Goal: Information Seeking & Learning: Learn about a topic

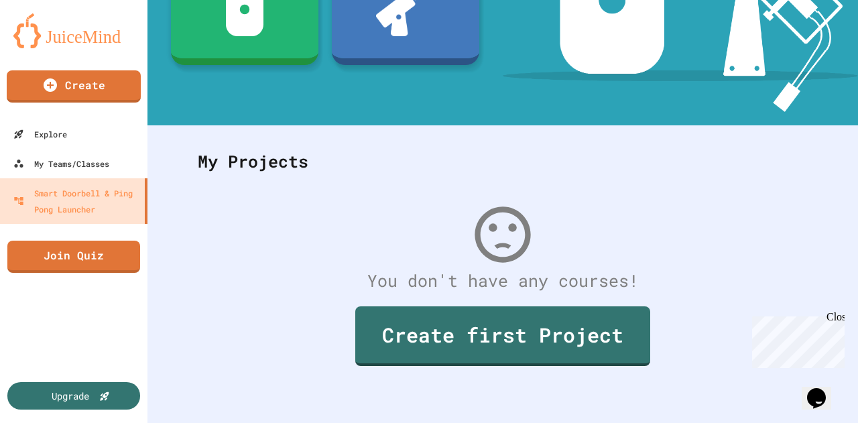
scroll to position [249, 0]
click at [91, 158] on div "My Teams/Classes" at bounding box center [60, 163] width 99 height 17
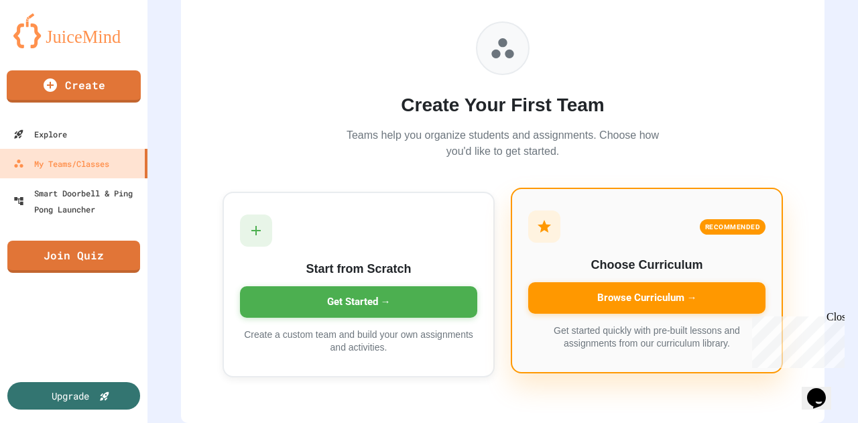
click at [594, 292] on div "Browse Curriculum →" at bounding box center [646, 297] width 237 height 31
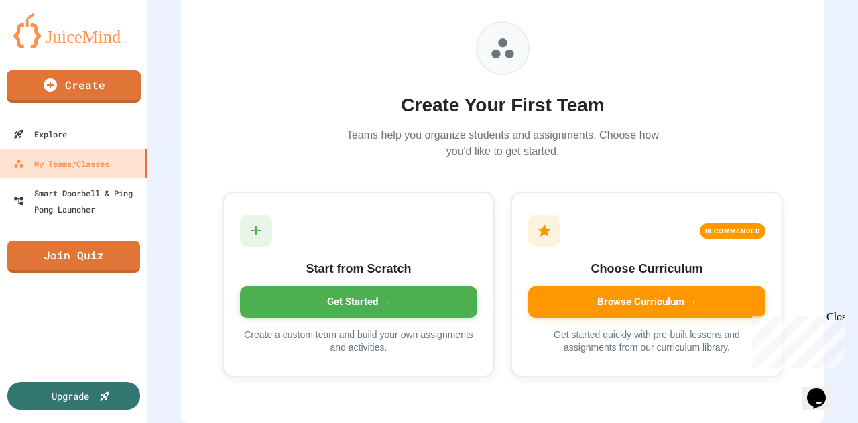
click at [105, 126] on link "Explore" at bounding box center [74, 134] width 152 height 30
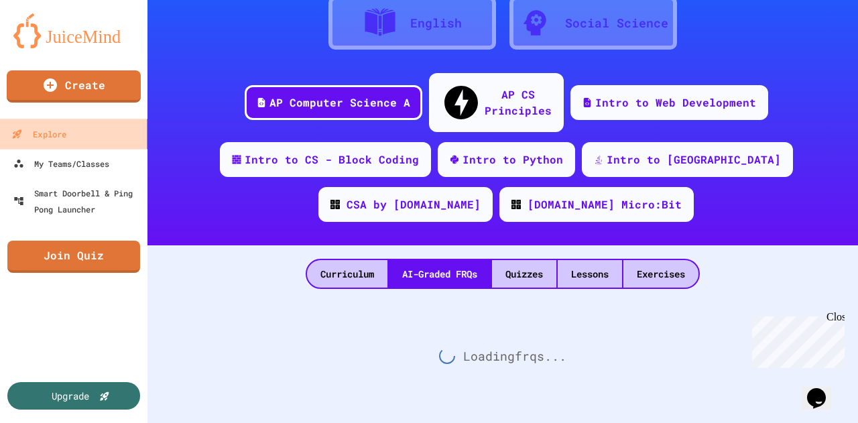
scroll to position [114, 0]
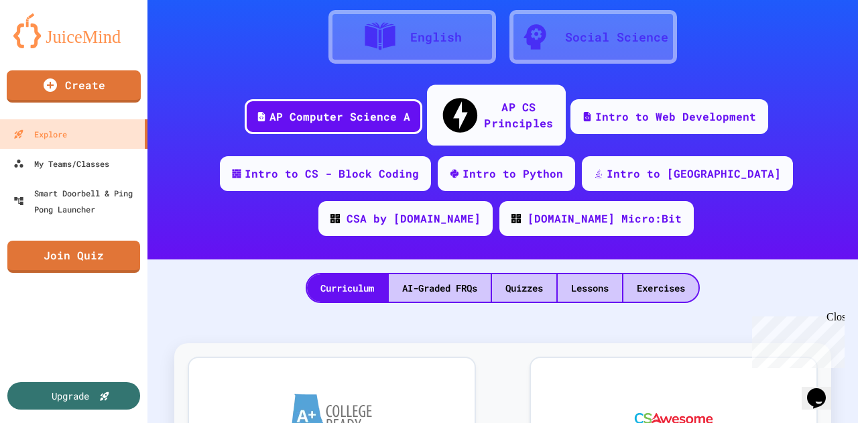
click at [484, 99] on div "AP CS Principles" at bounding box center [518, 115] width 69 height 33
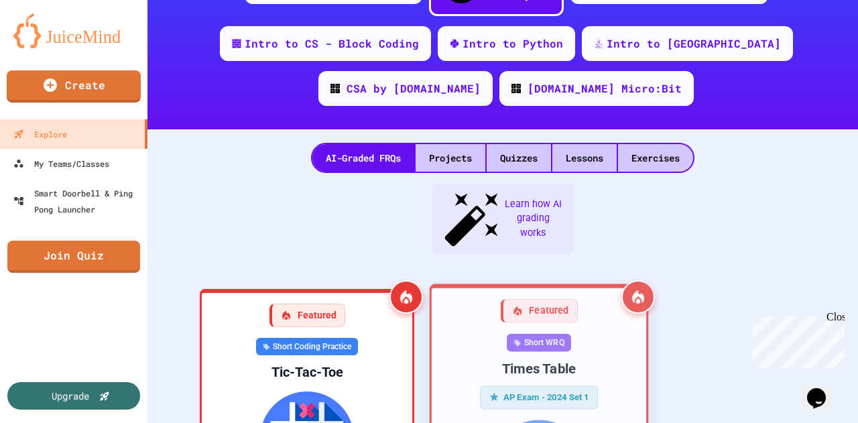
scroll to position [243, 0]
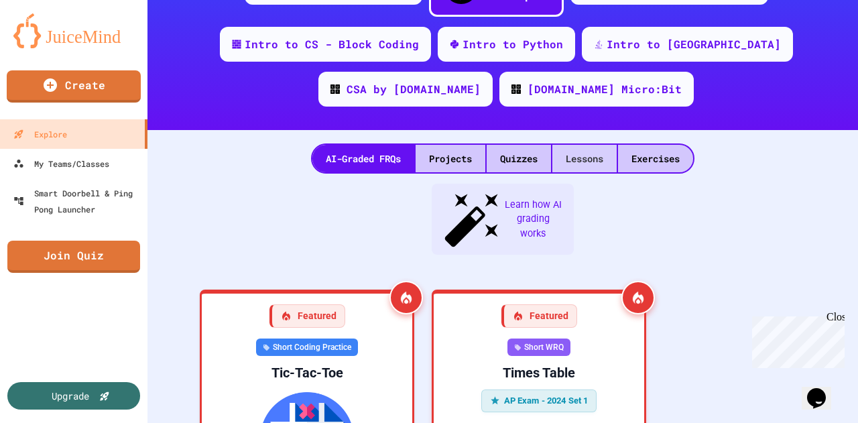
click at [582, 145] on div "Lessons" at bounding box center [584, 158] width 64 height 27
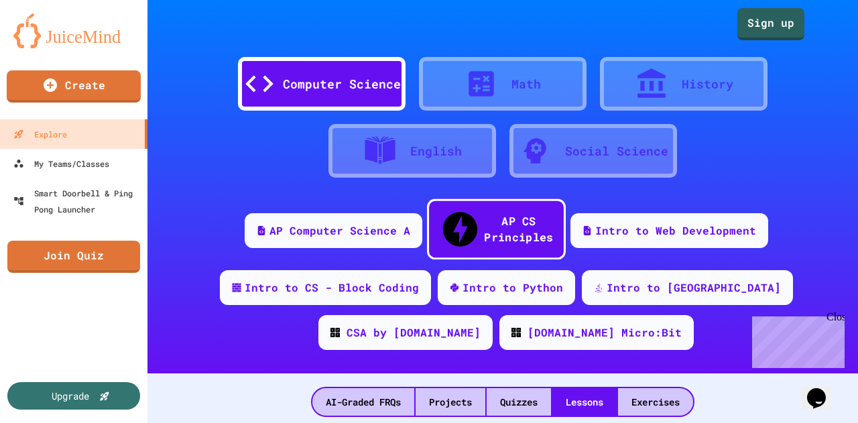
click at [499, 216] on div "AP CS Principles" at bounding box center [518, 228] width 69 height 33
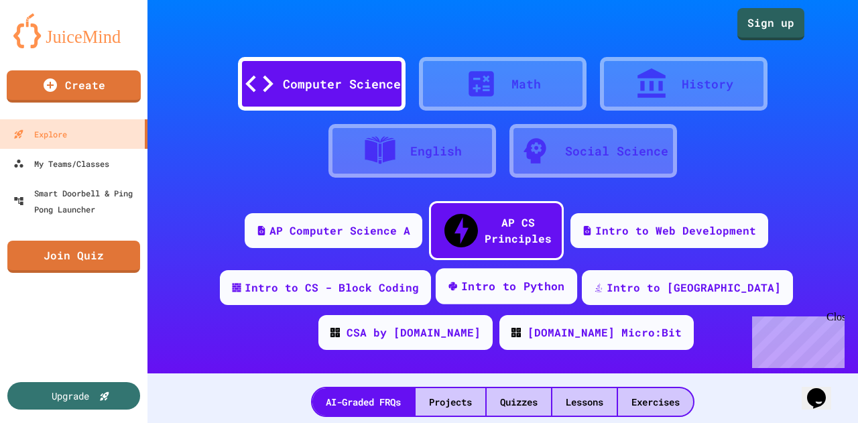
click at [489, 278] on div "Intro to Python" at bounding box center [513, 286] width 104 height 17
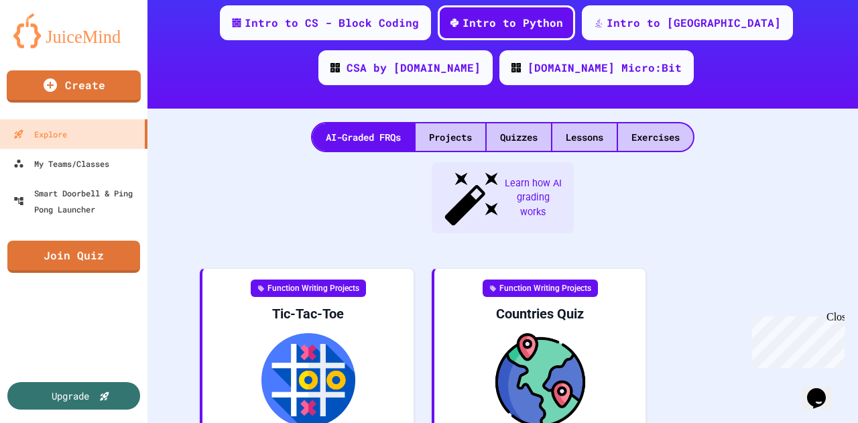
scroll to position [265, 0]
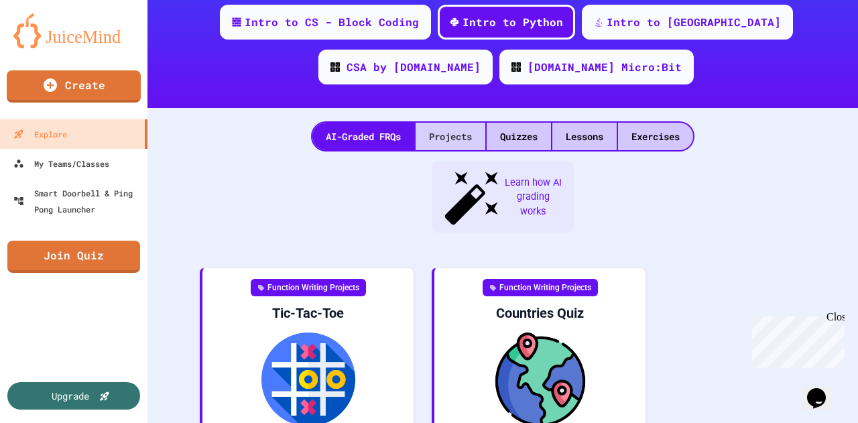
click at [461, 123] on div "Projects" at bounding box center [451, 136] width 70 height 27
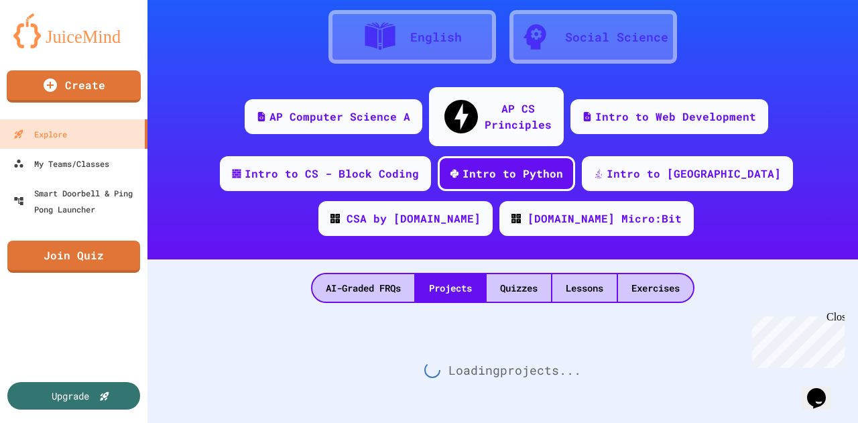
scroll to position [265, 0]
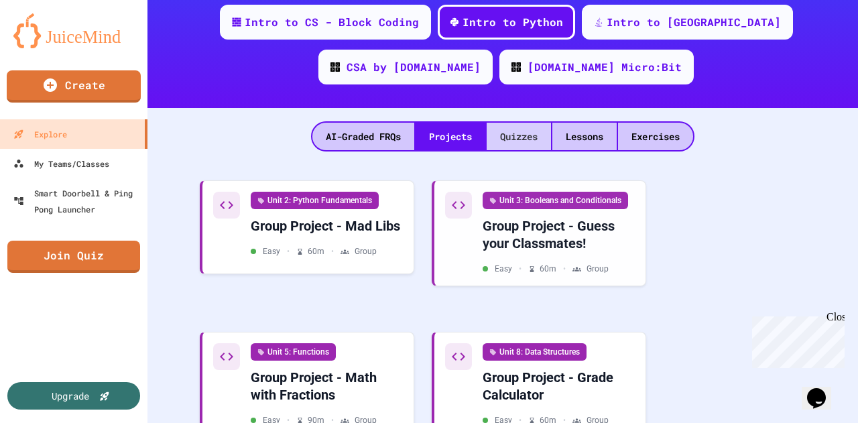
click at [505, 123] on div "Quizzes" at bounding box center [519, 136] width 64 height 27
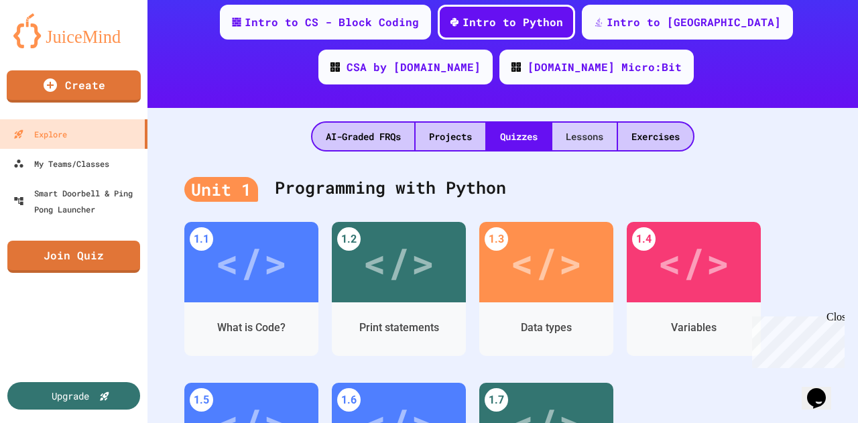
click at [571, 123] on div "Lessons" at bounding box center [584, 136] width 64 height 27
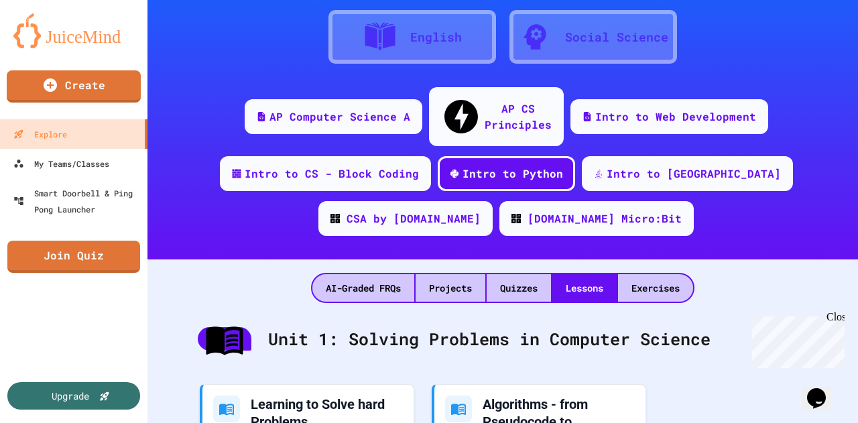
scroll to position [265, 0]
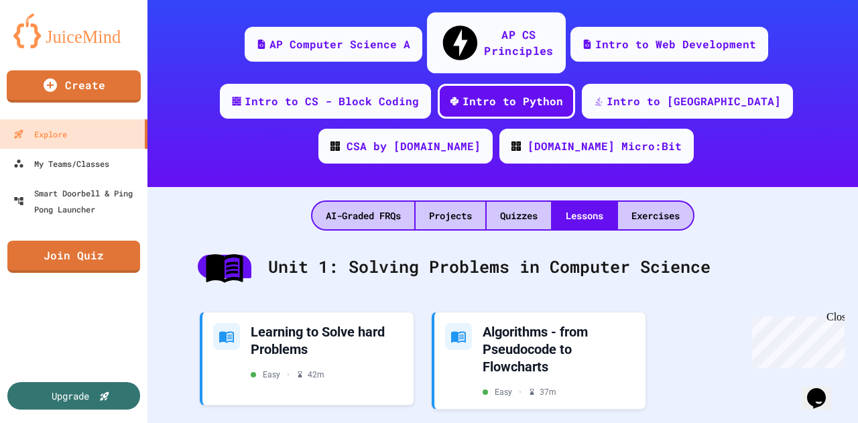
click at [496, 31] on div "AP CS Principles" at bounding box center [518, 42] width 69 height 33
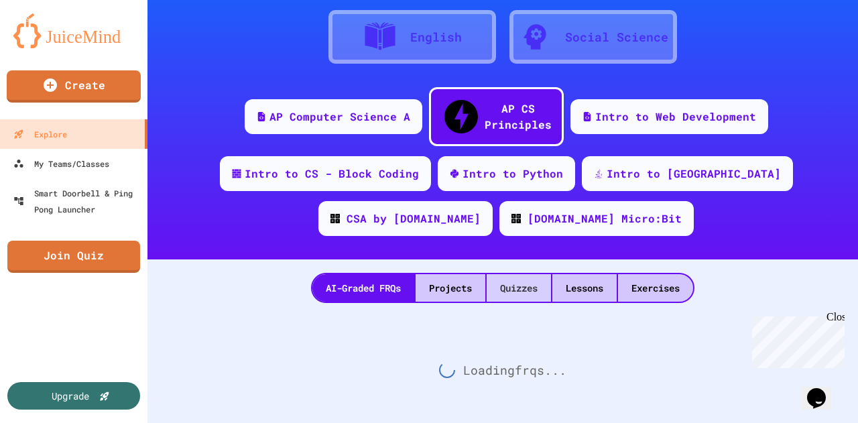
scroll to position [186, 0]
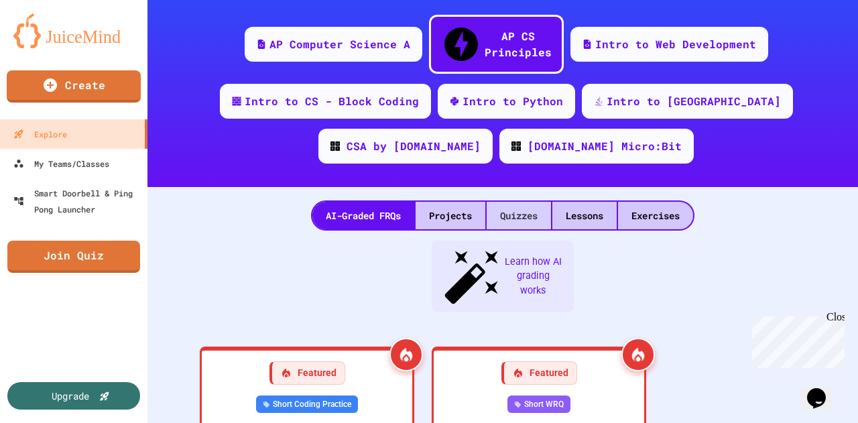
click at [511, 202] on div "Quizzes" at bounding box center [519, 215] width 64 height 27
